Goal: Find specific page/section: Find specific page/section

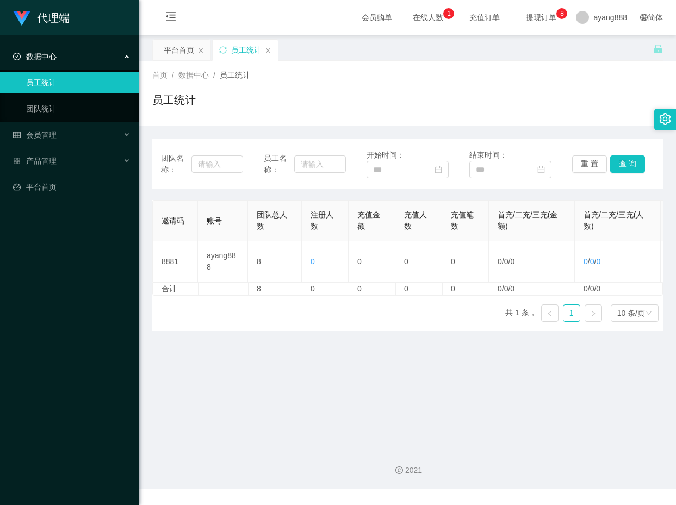
click at [345, 110] on div "员工统计" at bounding box center [407, 104] width 511 height 25
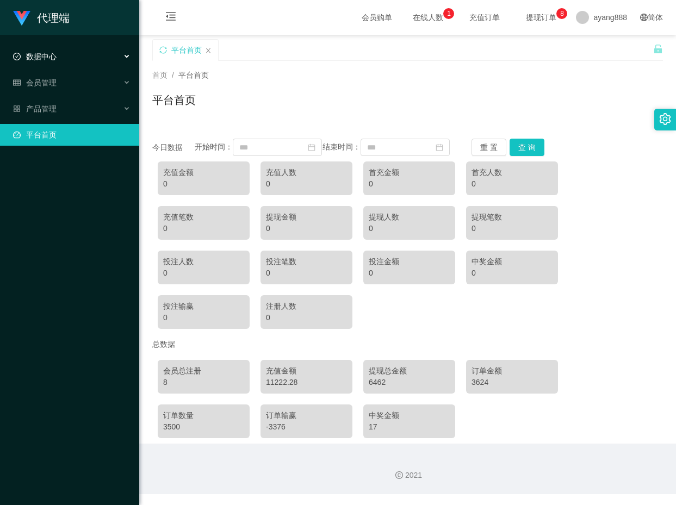
click at [77, 62] on div "数据中心" at bounding box center [69, 57] width 139 height 22
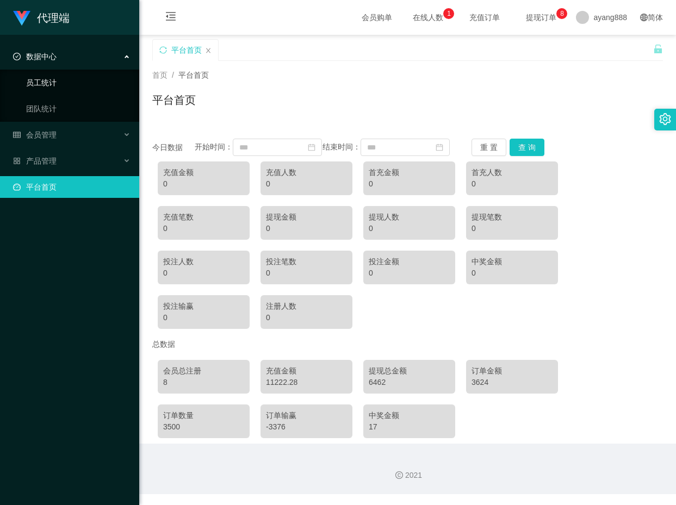
click at [86, 83] on link "员工统计" at bounding box center [78, 83] width 104 height 22
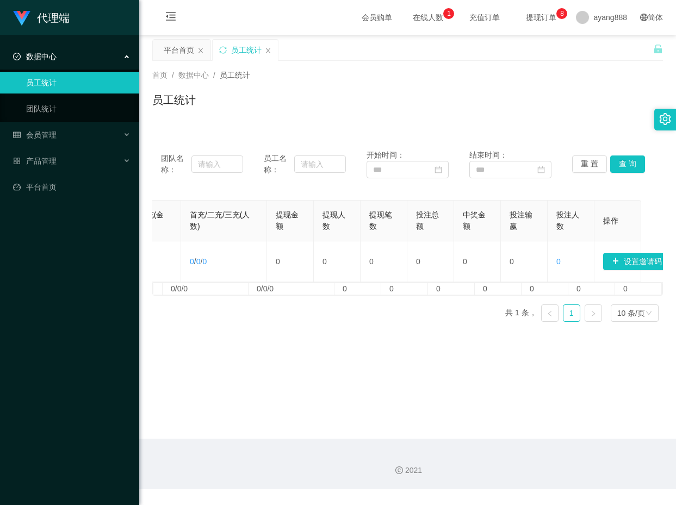
scroll to position [0, 407]
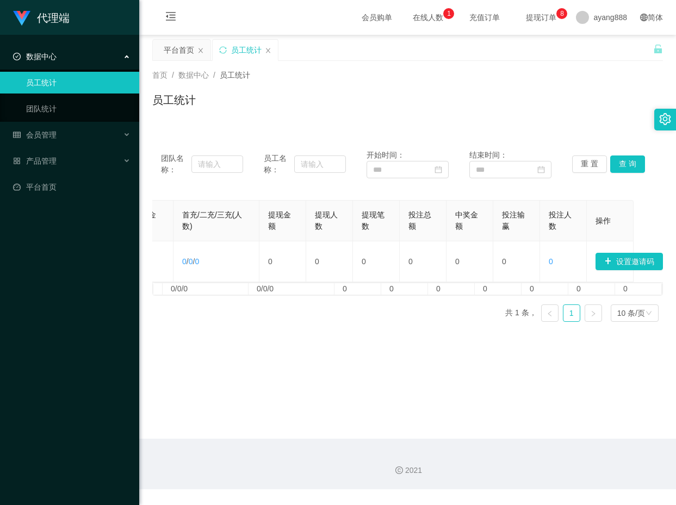
click at [66, 86] on link "员工统计" at bounding box center [78, 83] width 104 height 22
click at [524, 81] on div "首页 / 数据中心 / 员工统计 / 员工统计" at bounding box center [407, 93] width 511 height 47
click at [551, 18] on span "提现订单 0 1 2 3 4 5 6 7 8 9 0 1 2 3 4 5 6 7 8 9 0 1 2 3 4 5 6 7 8 9" at bounding box center [540, 18] width 41 height 8
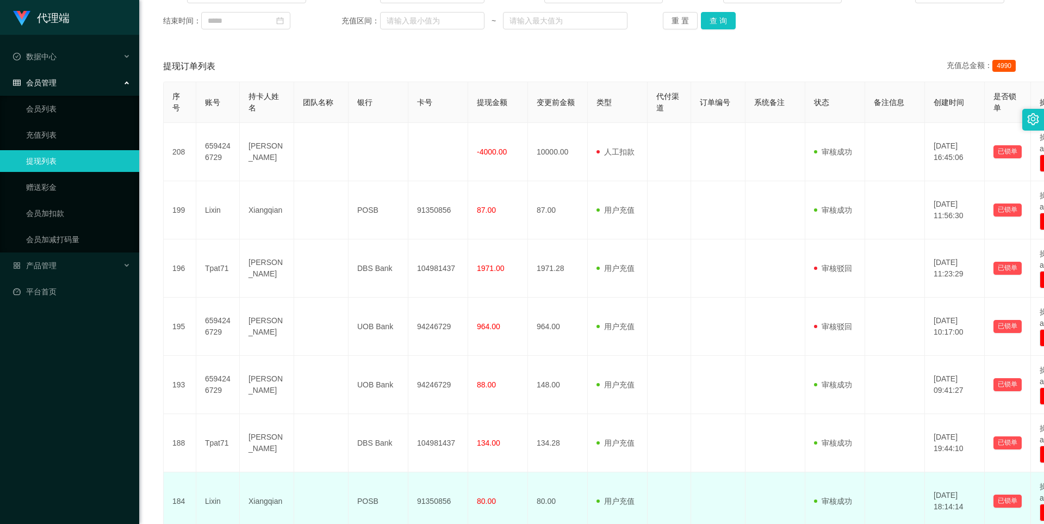
scroll to position [158, 0]
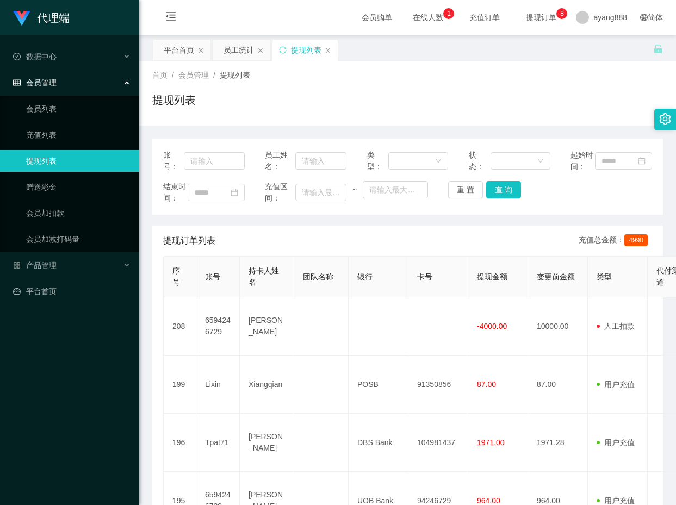
click at [544, 106] on div "提现列表" at bounding box center [407, 104] width 511 height 25
